Goal: Task Accomplishment & Management: Use online tool/utility

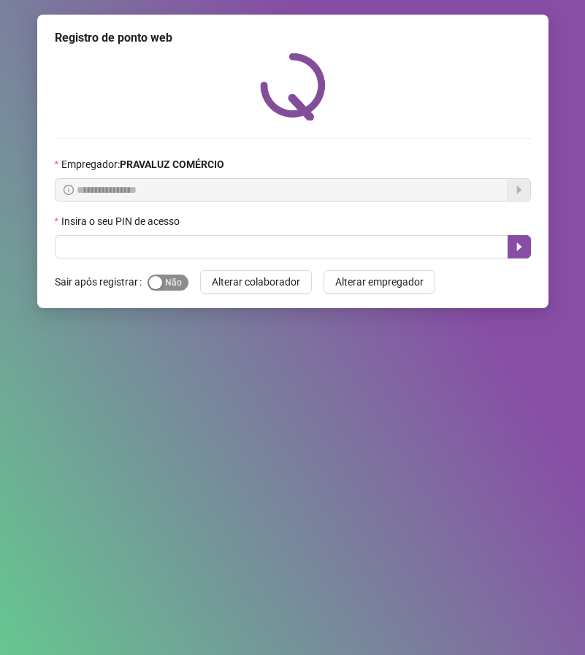
click at [167, 285] on span "Sim Não" at bounding box center [168, 283] width 41 height 16
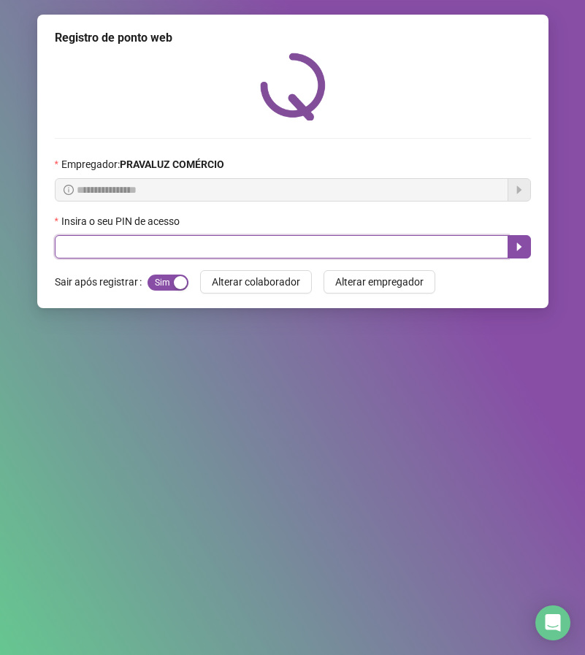
click at [164, 248] on input "text" at bounding box center [282, 246] width 454 height 23
type input "*****"
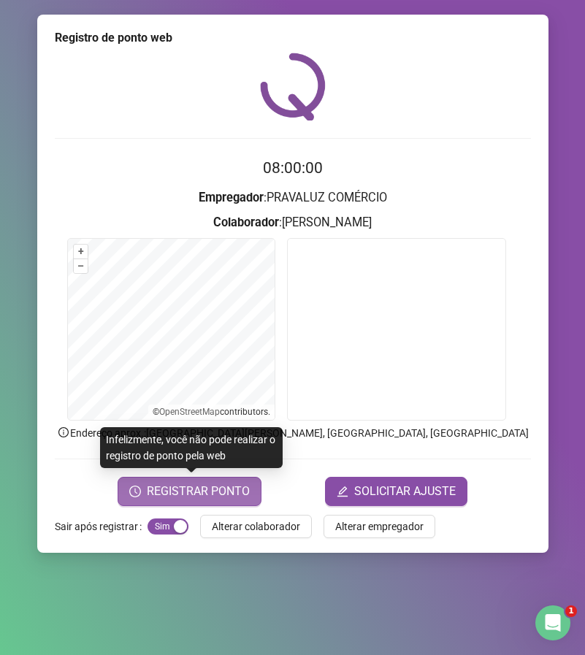
click at [180, 489] on span "REGISTRAR PONTO" at bounding box center [198, 492] width 103 height 18
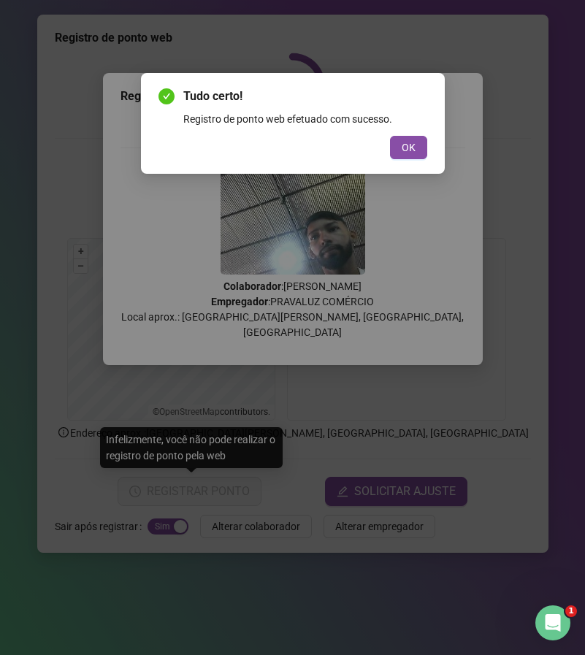
drag, startPoint x: 419, startPoint y: 137, endPoint x: 414, endPoint y: 152, distance: 16.0
click at [419, 139] on button "OK" at bounding box center [408, 147] width 37 height 23
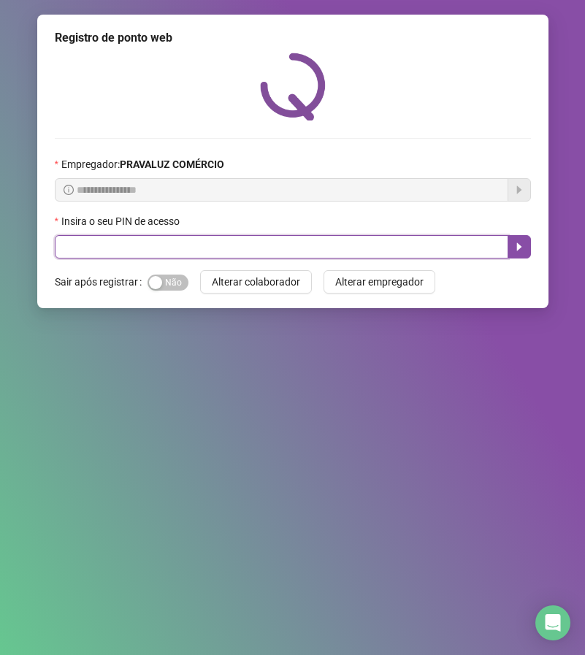
click at [157, 253] on input "text" at bounding box center [282, 246] width 454 height 23
type input "*****"
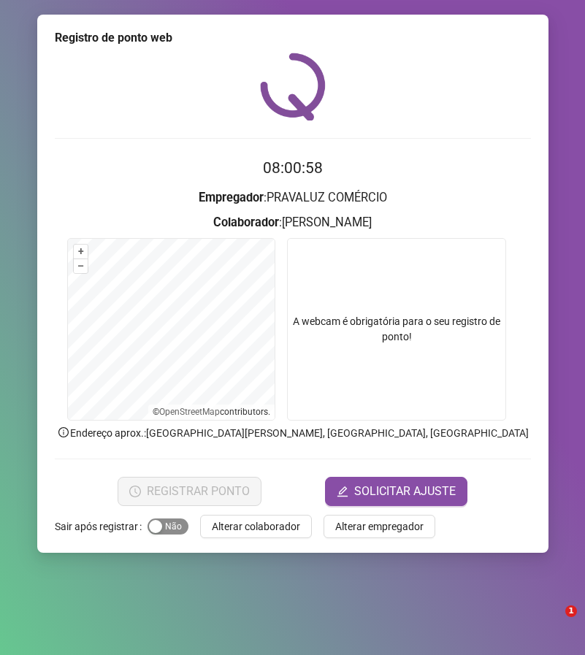
click at [175, 527] on span "Sim Não" at bounding box center [168, 527] width 41 height 16
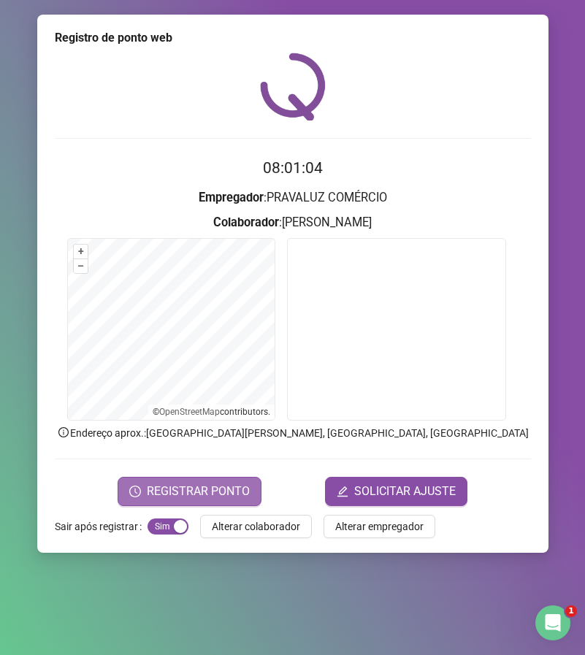
click at [213, 497] on span "REGISTRAR PONTO" at bounding box center [198, 492] width 103 height 18
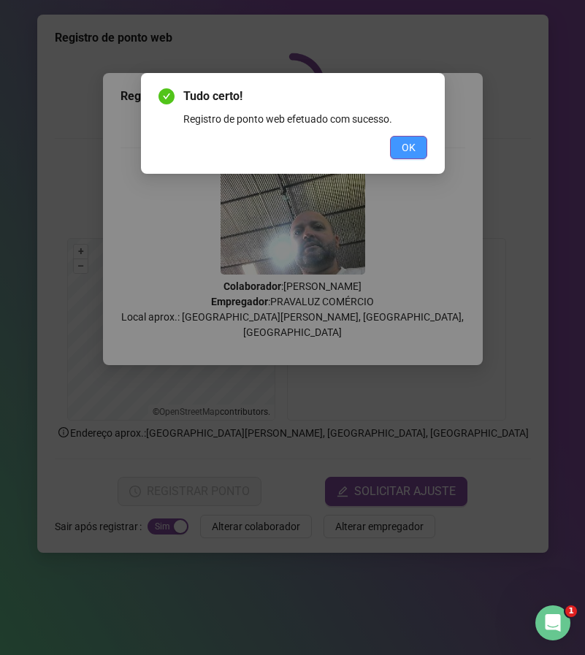
click at [419, 147] on button "OK" at bounding box center [408, 147] width 37 height 23
